Goal: Check status: Check status

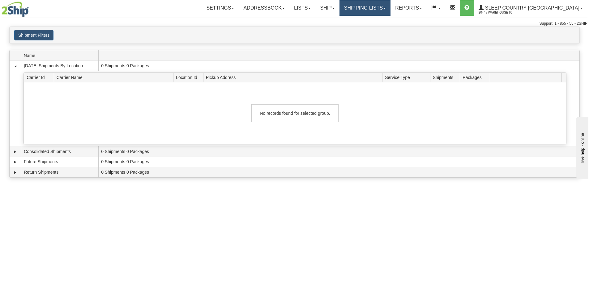
click at [380, 6] on link "Shipping lists" at bounding box center [364, 7] width 51 height 15
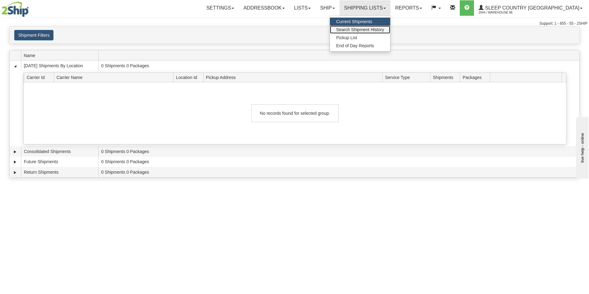
click at [376, 26] on link "Search Shipment History" at bounding box center [360, 30] width 60 height 8
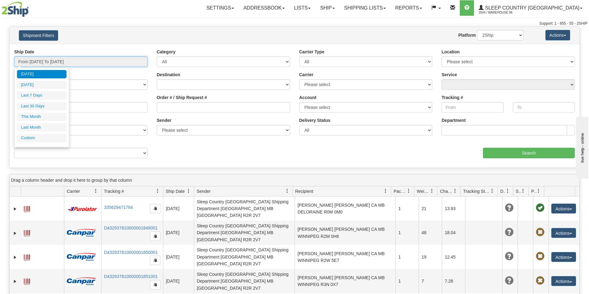
click at [130, 61] on input "From [DATE] To [DATE]" at bounding box center [80, 62] width 133 height 11
click at [38, 139] on li "Custom" at bounding box center [41, 138] width 49 height 8
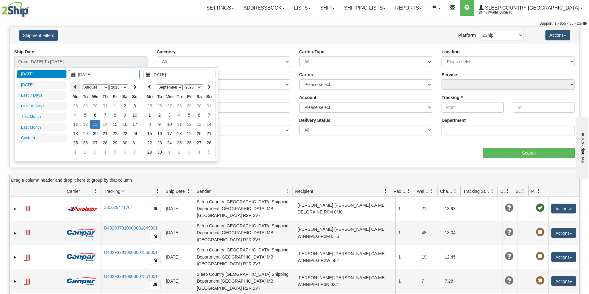
click at [73, 87] on th at bounding box center [75, 88] width 10 height 10
type input "[DATE]"
click at [96, 142] on td "30" at bounding box center [95, 142] width 10 height 9
type input "[DATE]"
click at [96, 142] on td "30" at bounding box center [95, 142] width 10 height 9
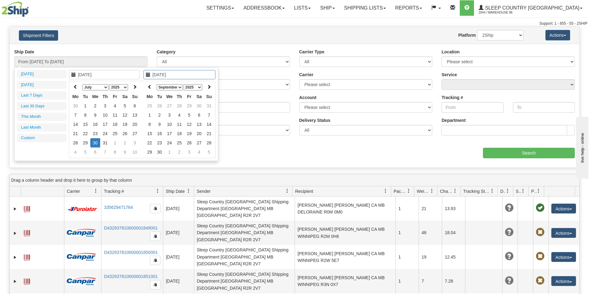
type input "From [DATE] To [DATE]"
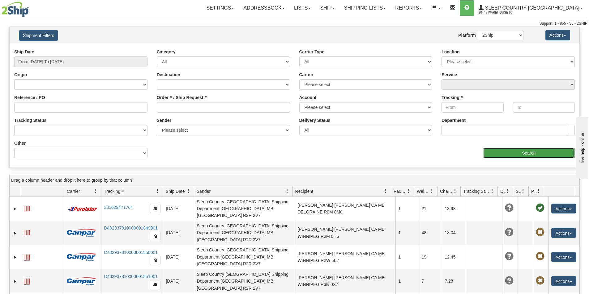
click at [504, 150] on input "Search" at bounding box center [529, 153] width 92 height 11
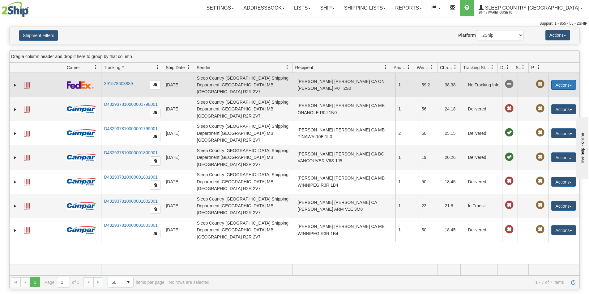
click at [557, 84] on button "Actions" at bounding box center [563, 85] width 25 height 10
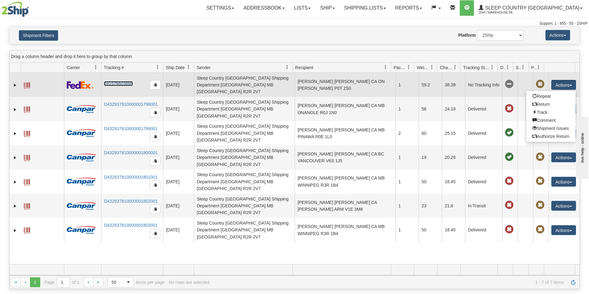
click at [111, 81] on link "391578603889" at bounding box center [118, 83] width 29 height 5
